Goal: Transaction & Acquisition: Obtain resource

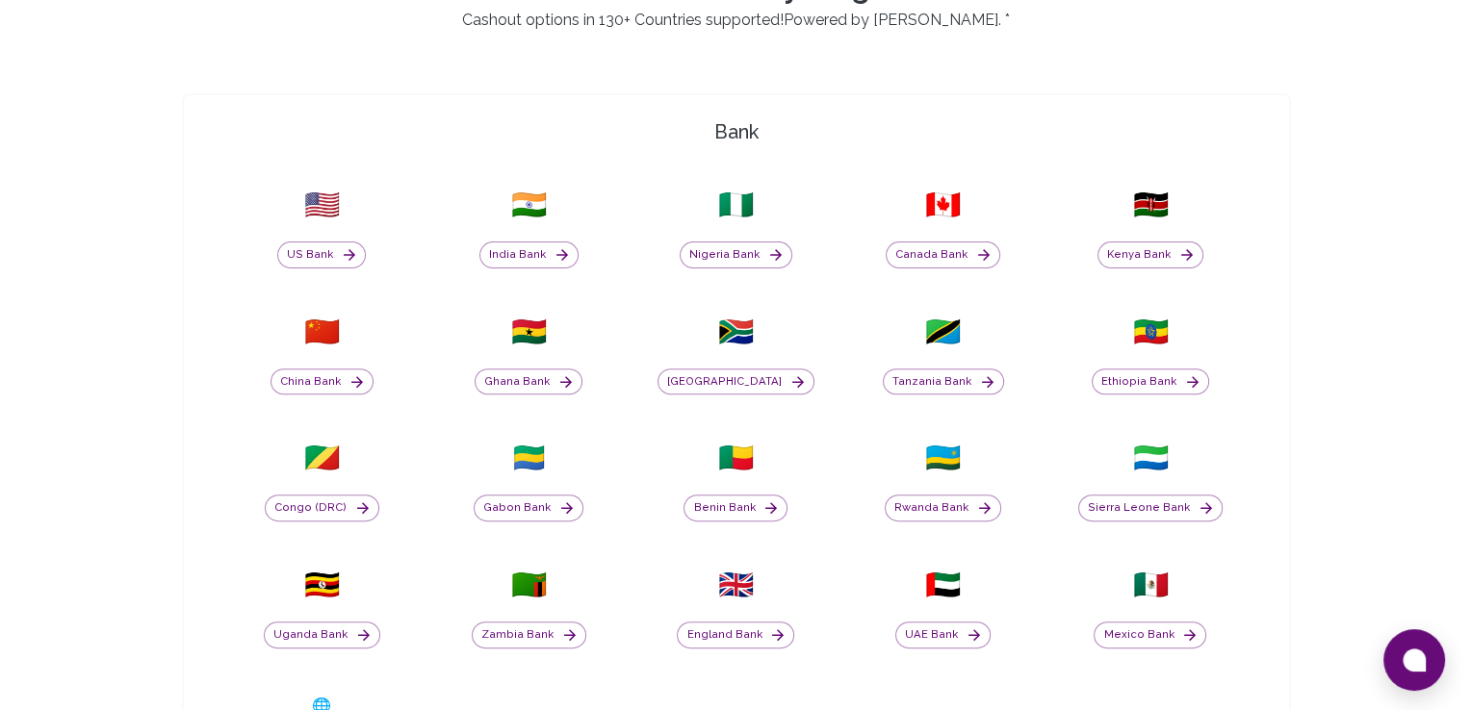
scroll to position [1242, 0]
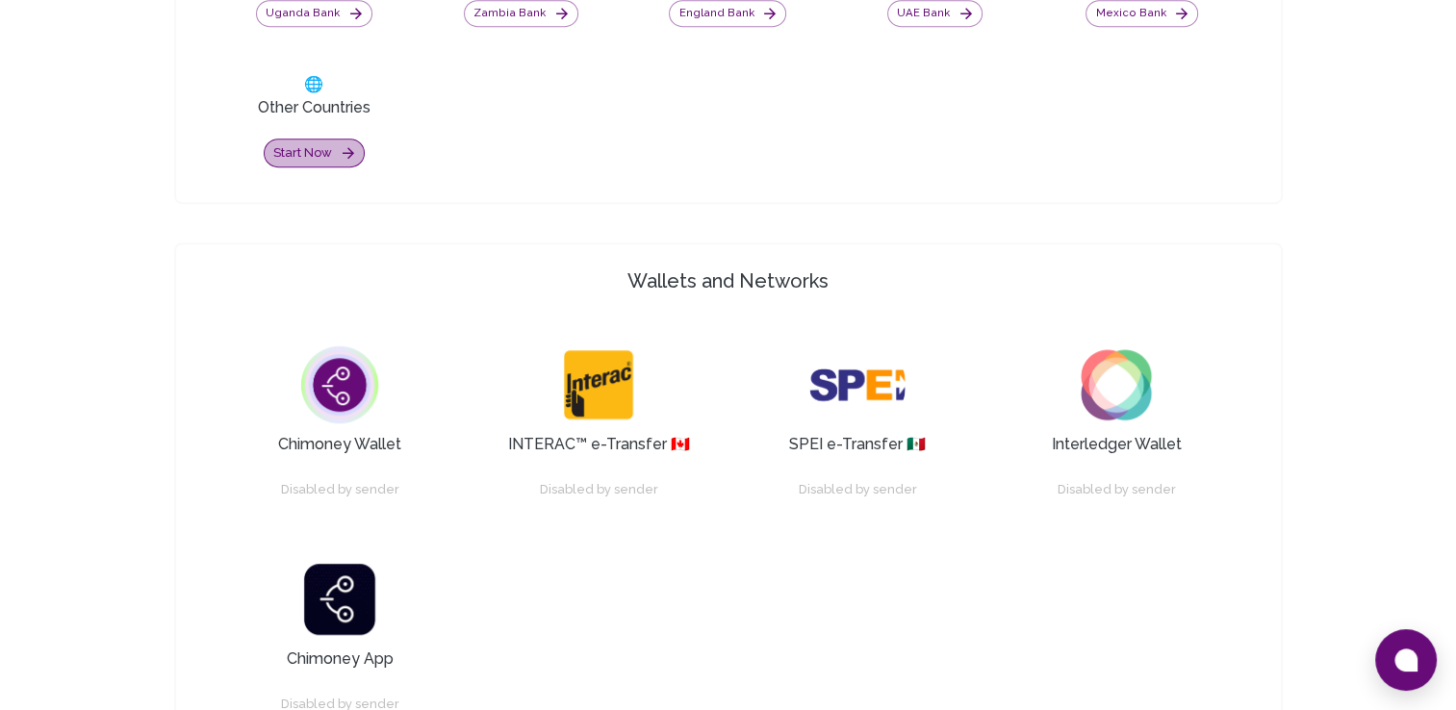
click at [337, 155] on button "Start now" at bounding box center [314, 154] width 101 height 30
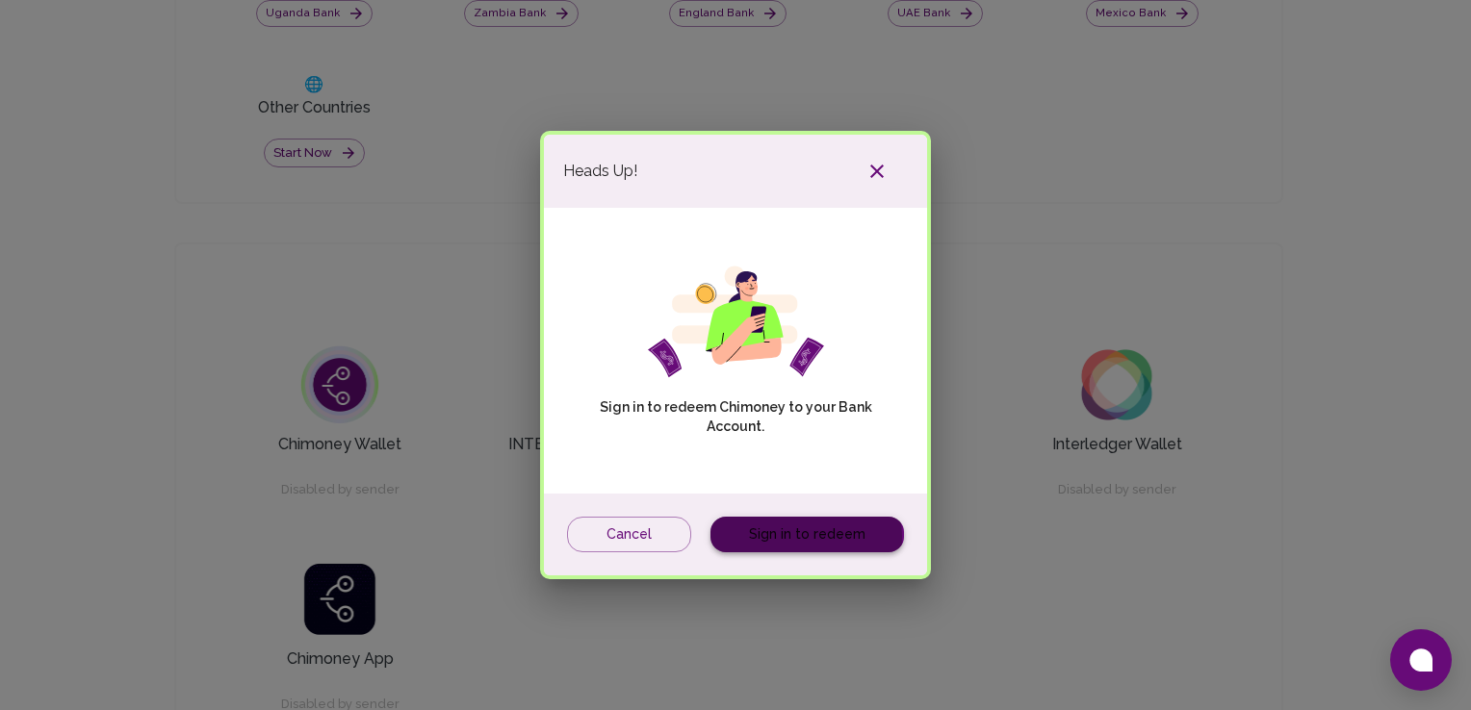
click at [792, 537] on link "Sign in to redeem" at bounding box center [806, 535] width 193 height 36
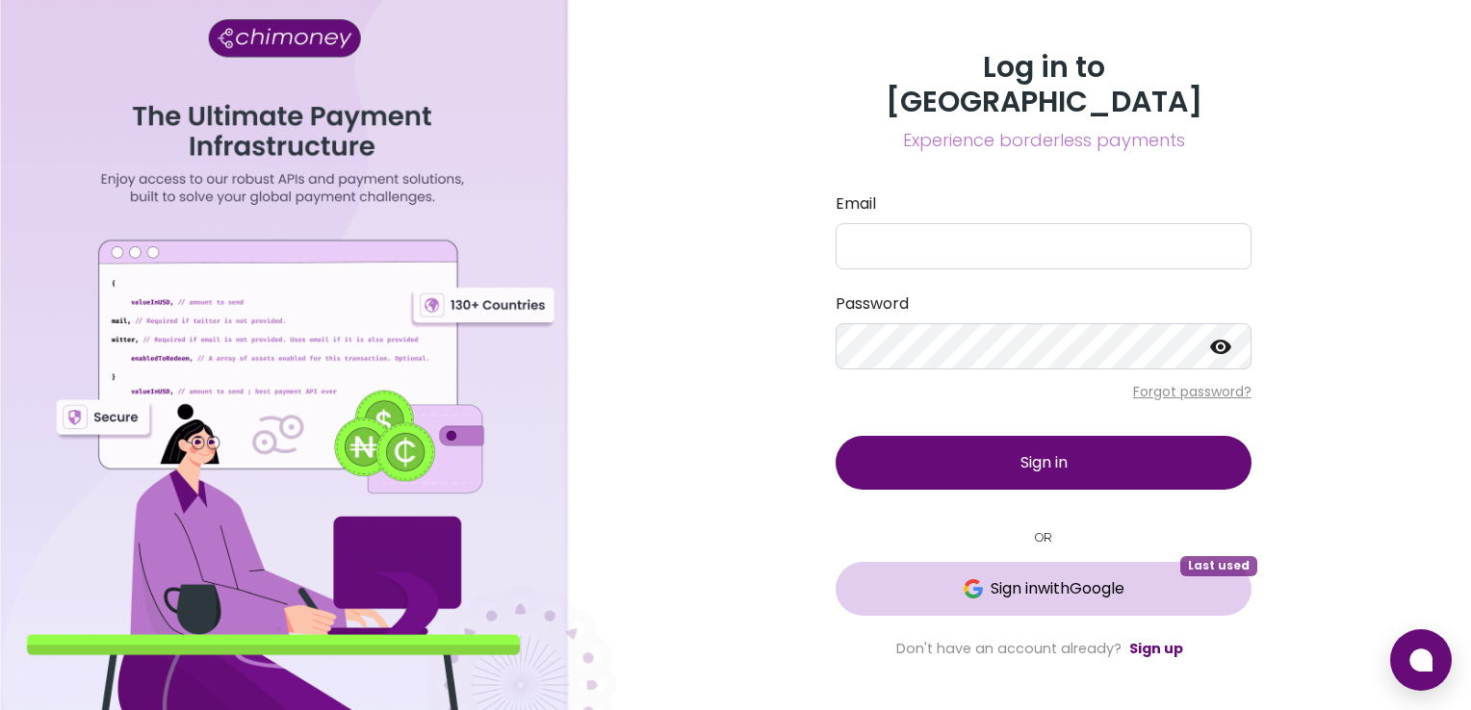
click at [1018, 579] on span "Sign in with Google" at bounding box center [1057, 588] width 134 height 23
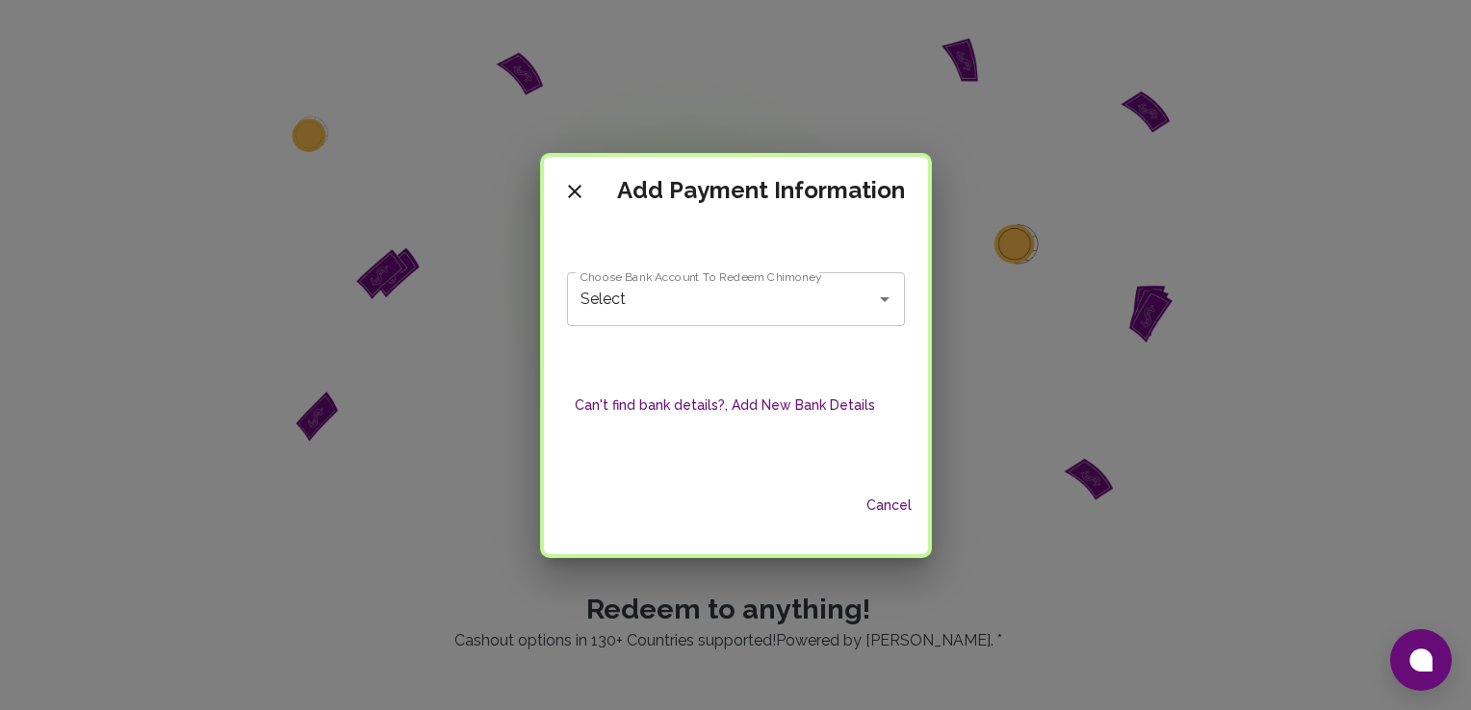
click at [763, 319] on div "Select Choose Bank Account To Redeem Chimoney" at bounding box center [736, 299] width 338 height 54
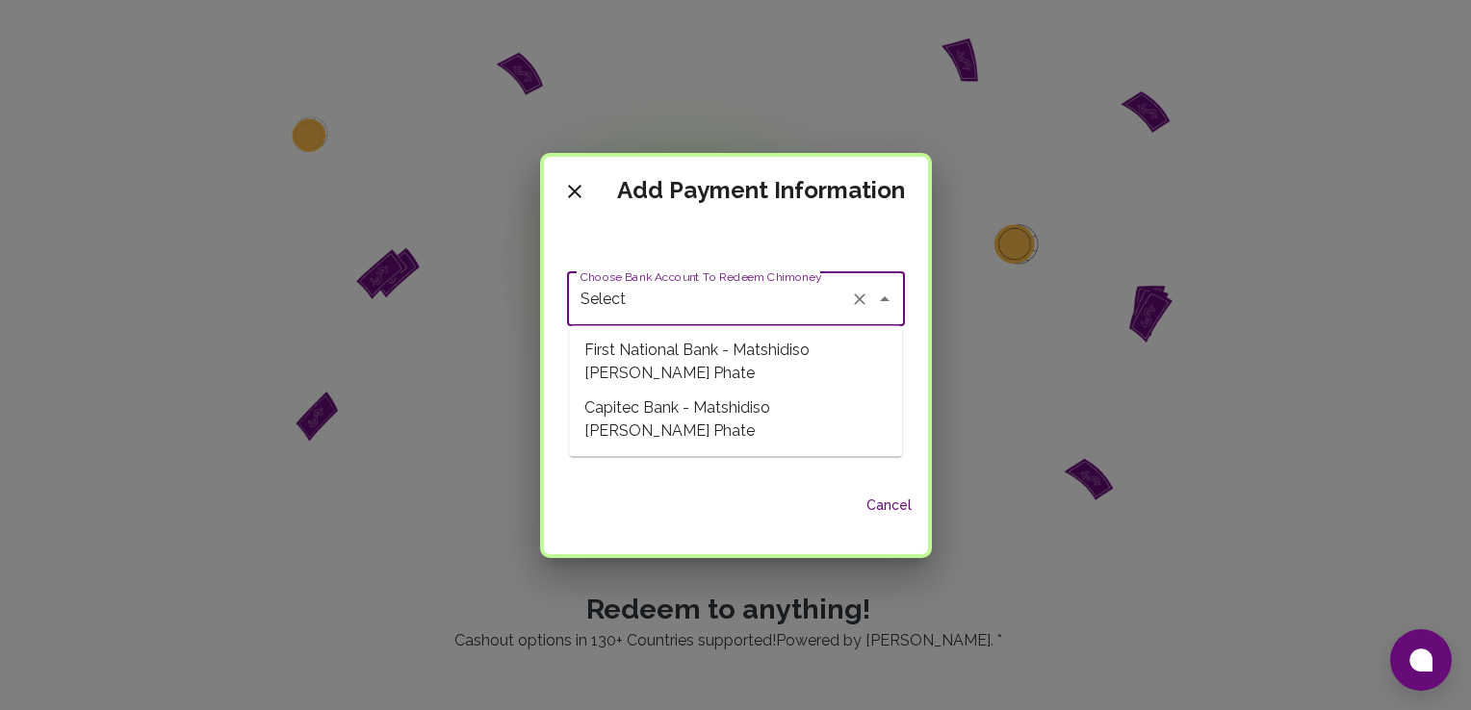
click at [734, 364] on span "First National Bank - Matshidiso [PERSON_NAME] Phate" at bounding box center [735, 362] width 333 height 58
type input "First National Bank - Matshidiso [PERSON_NAME] Phate"
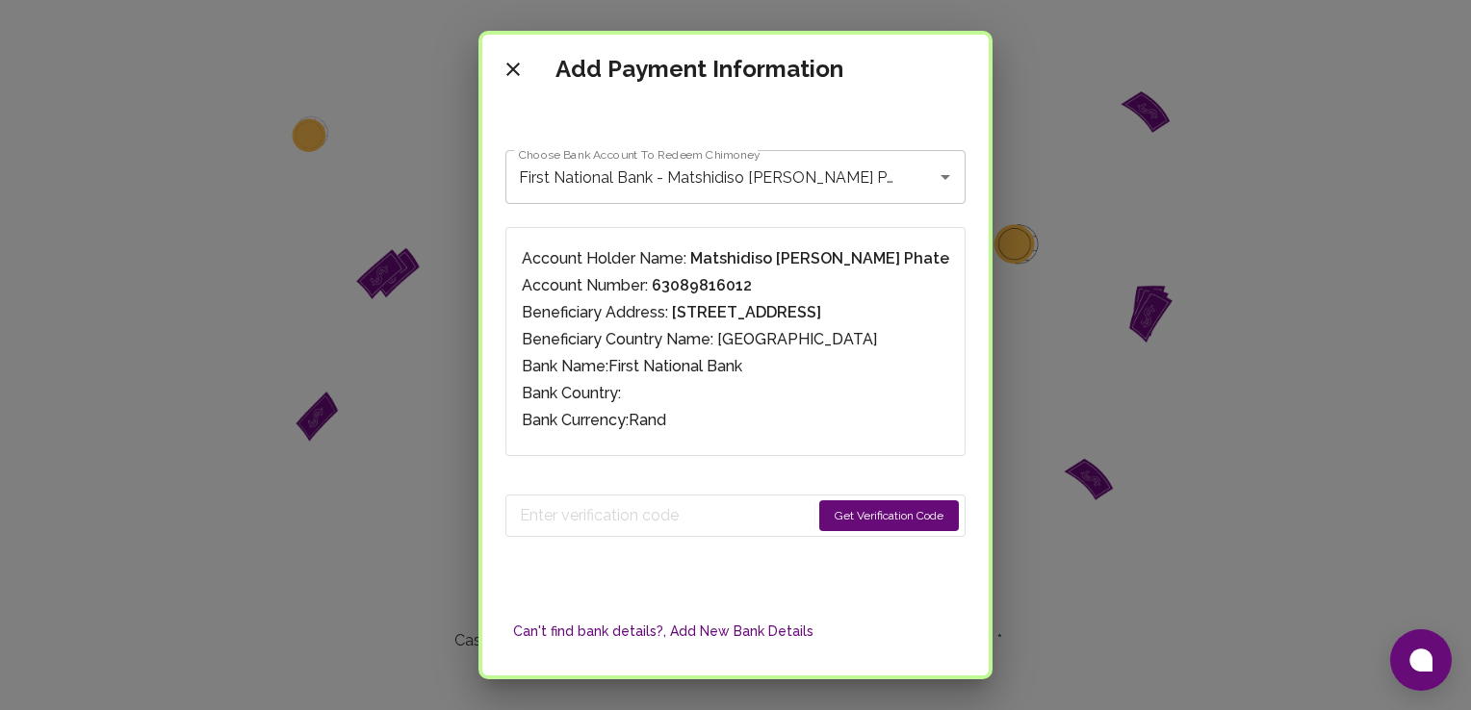
click at [819, 517] on button "Get Verification Code" at bounding box center [889, 515] width 140 height 31
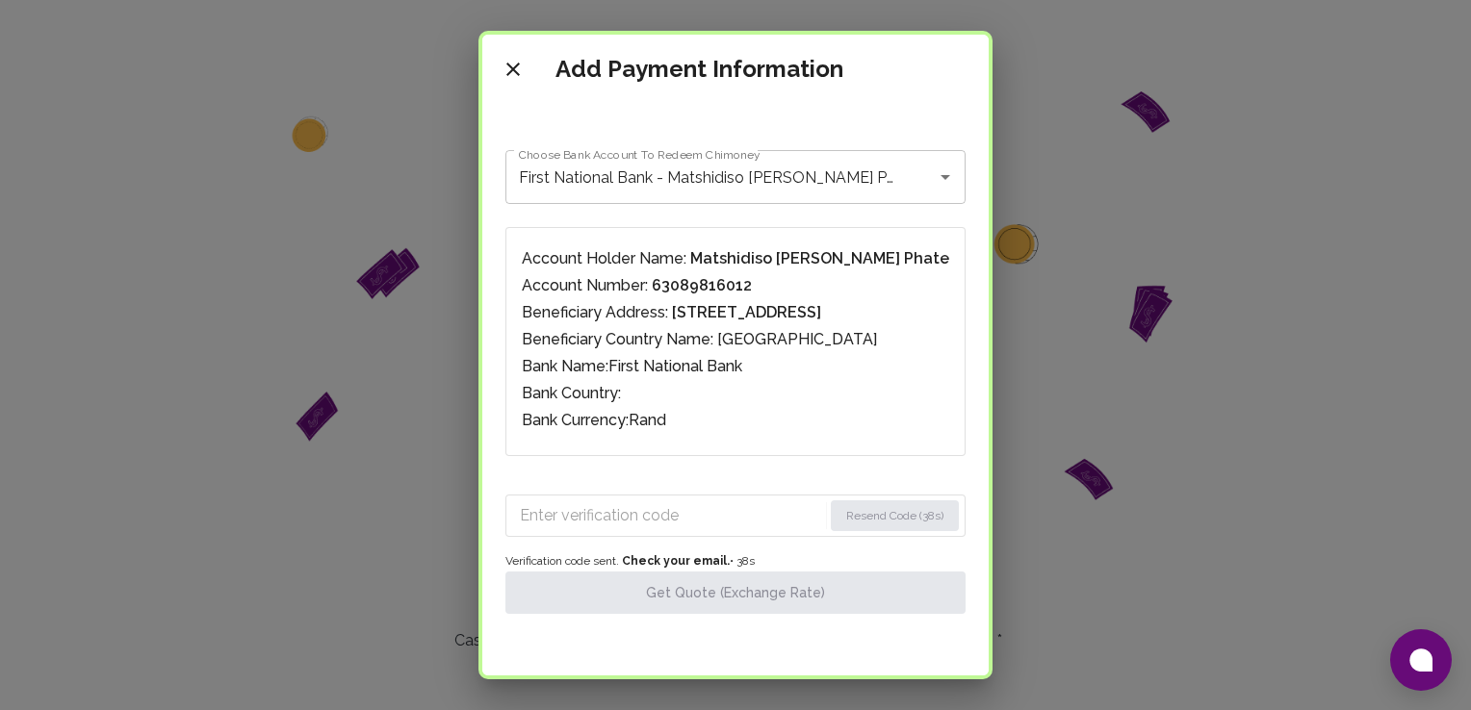
click at [652, 517] on input "Enter verification code" at bounding box center [671, 515] width 302 height 31
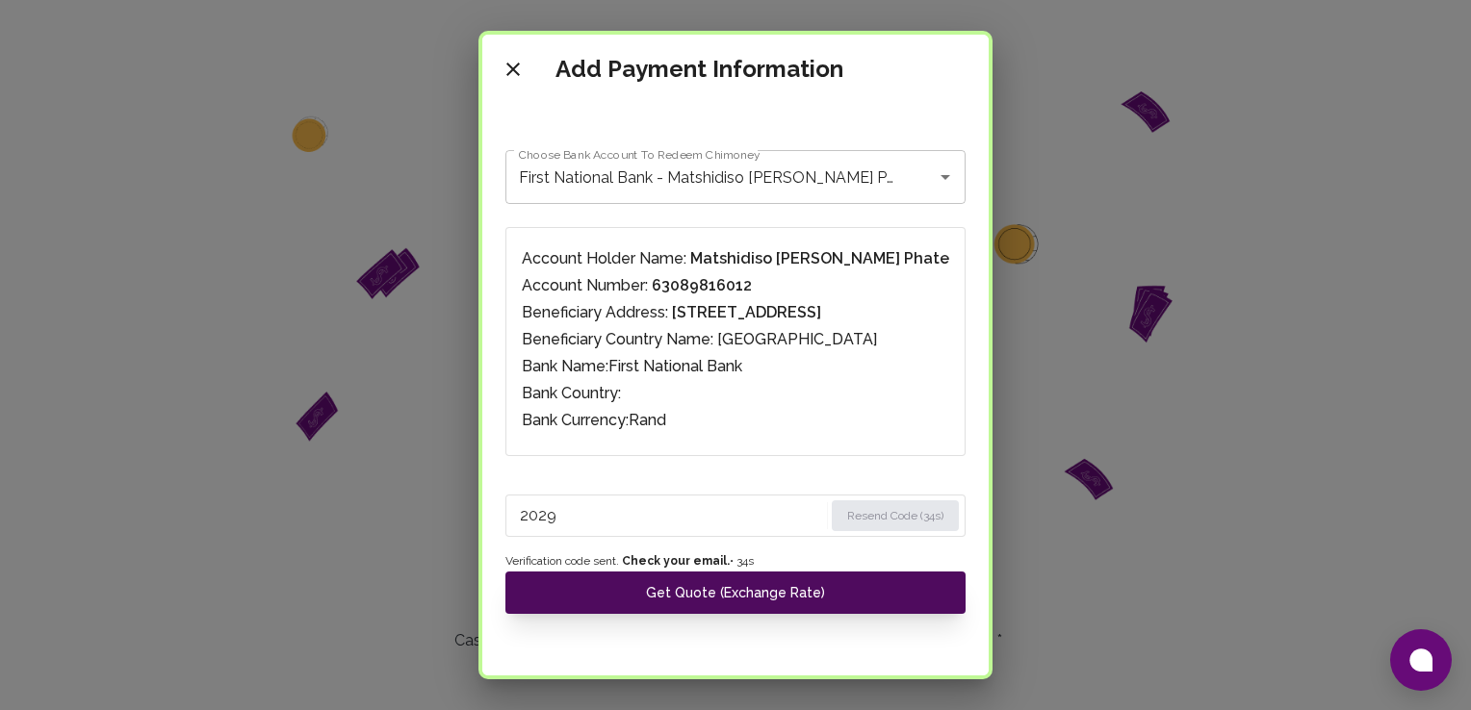
type input "2029"
click at [699, 587] on button "Get Quote (Exchange Rate)" at bounding box center [735, 593] width 460 height 42
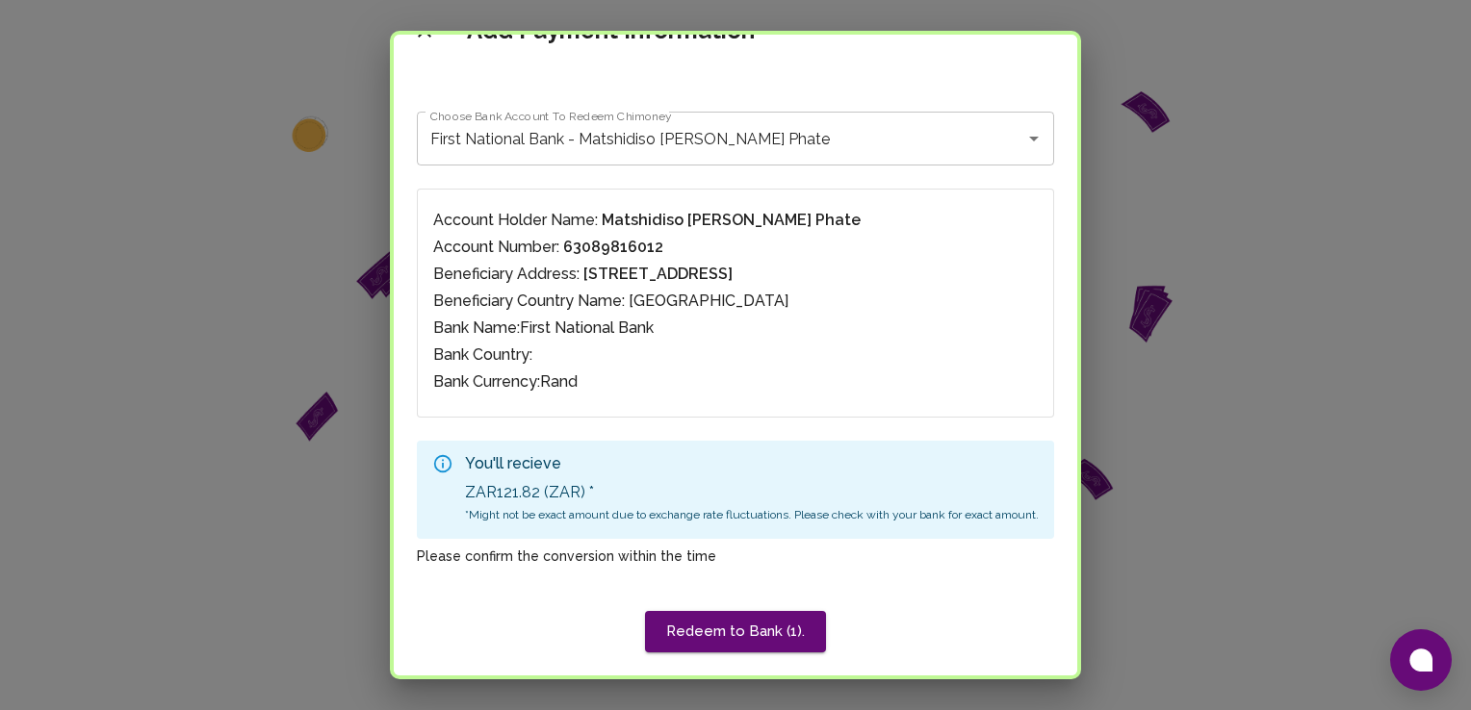
scroll to position [205, 0]
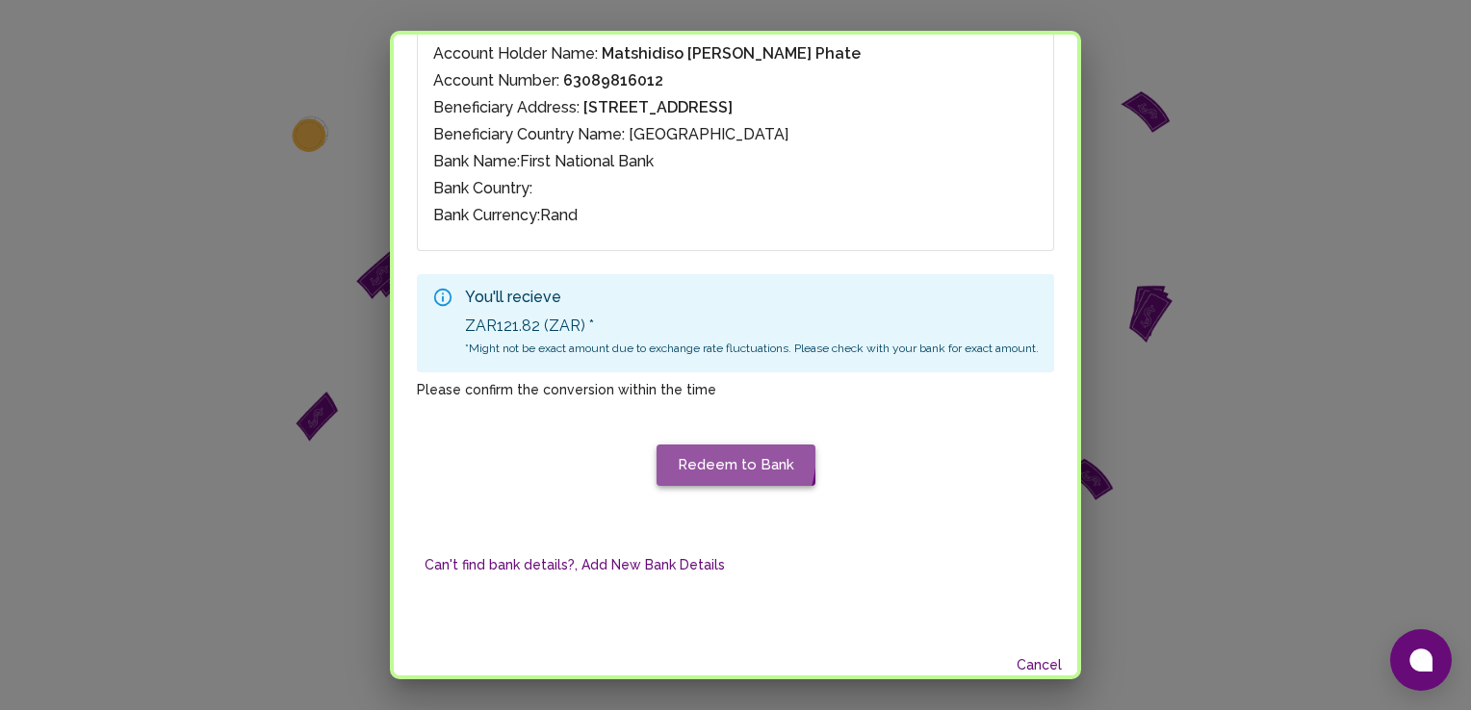
click at [680, 449] on button "Redeem to Bank" at bounding box center [735, 465] width 159 height 40
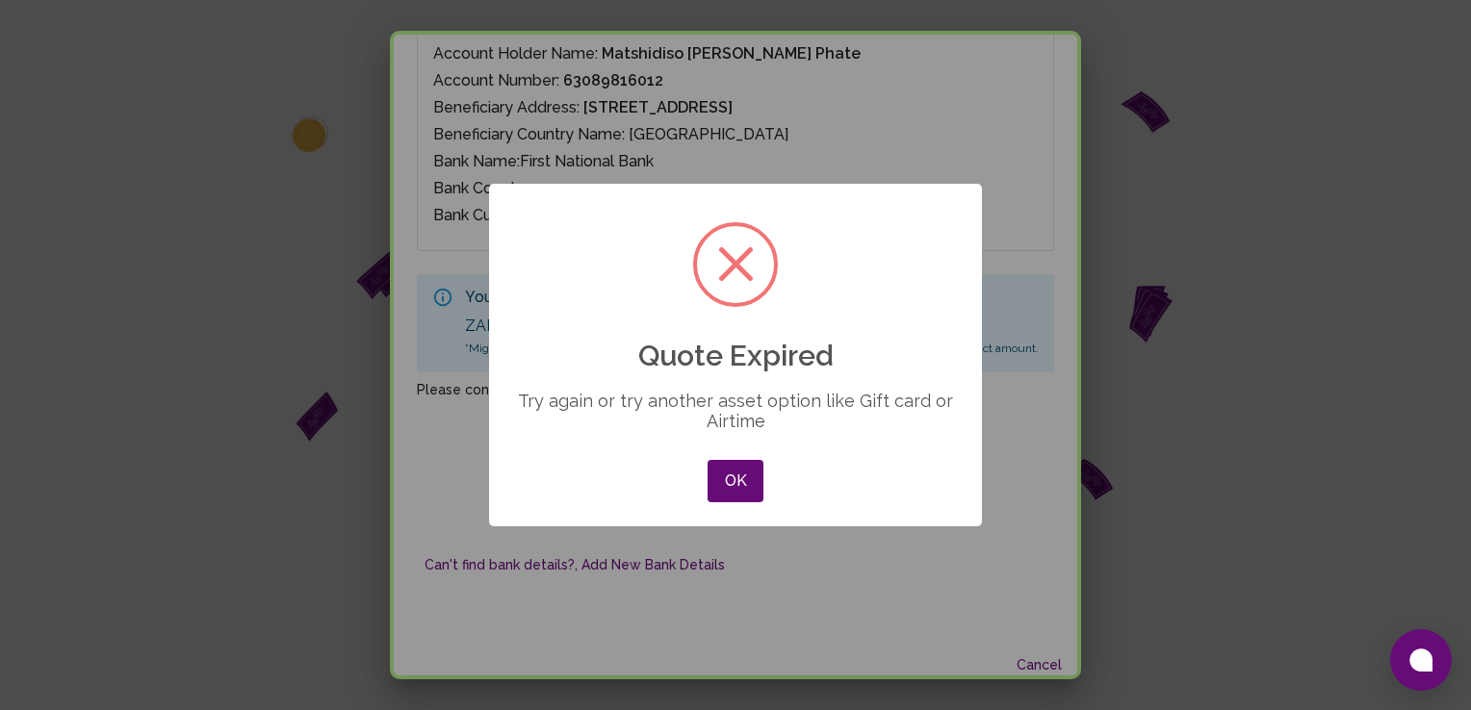
drag, startPoint x: 638, startPoint y: 350, endPoint x: 821, endPoint y: 429, distance: 199.2
click at [821, 429] on div "× Quote Expired Try again or try another asset option like Gift card or Airtime…" at bounding box center [735, 356] width 493 height 344
click at [748, 487] on button "OK" at bounding box center [735, 481] width 56 height 42
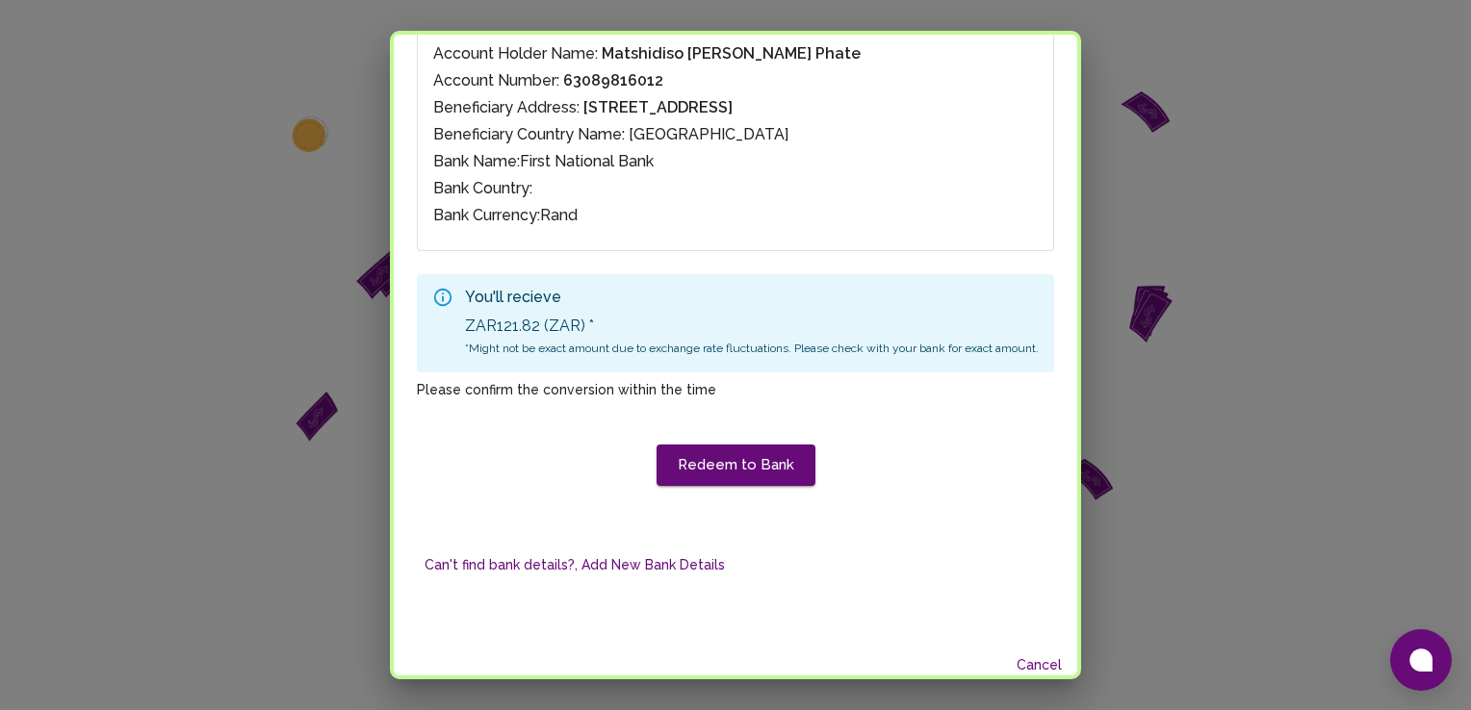
click at [747, 483] on div "Choose Bank Account To Redeem Chimoney First National Bank - Matshidiso [PERSON…" at bounding box center [735, 260] width 637 height 722
click at [747, 473] on button "Redeem to Bank" at bounding box center [735, 465] width 159 height 40
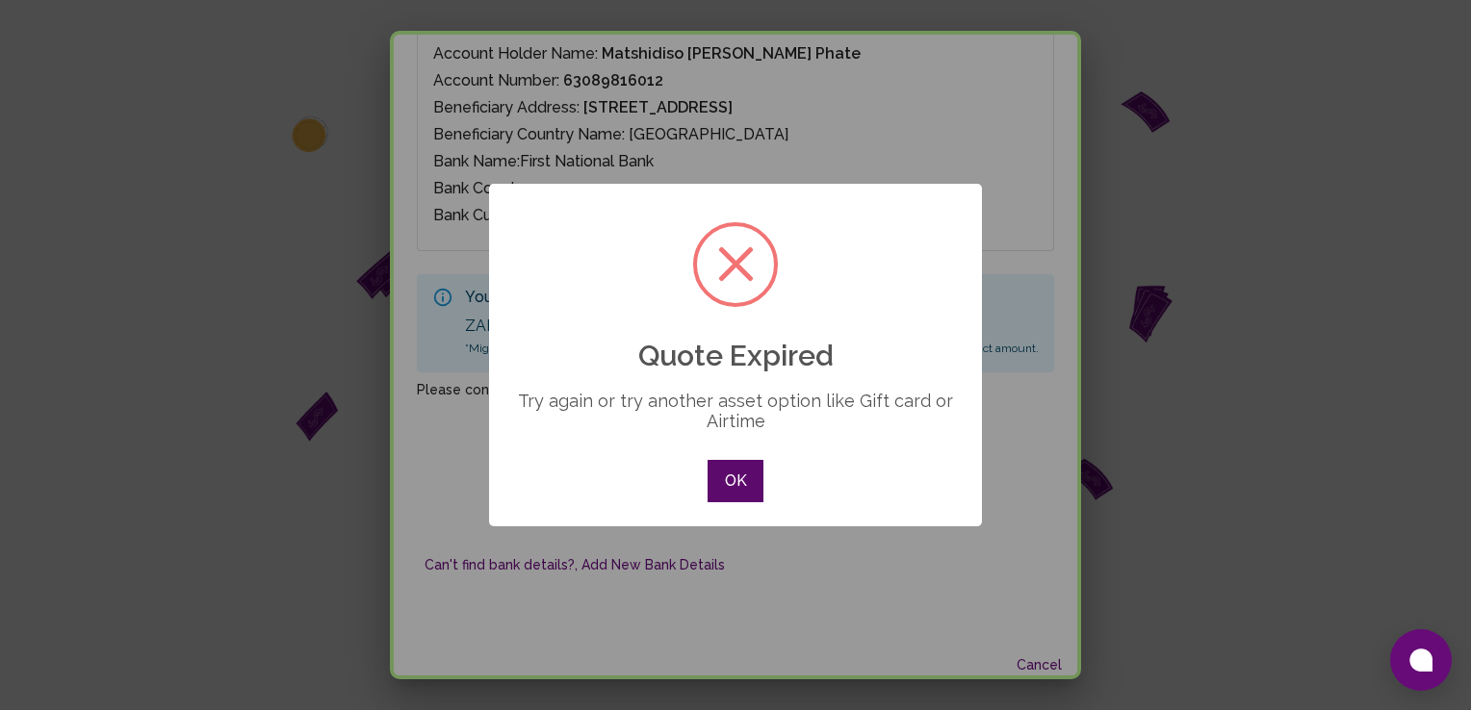
click at [744, 473] on button "OK" at bounding box center [735, 481] width 56 height 42
